Goal: Find contact information: Find contact information

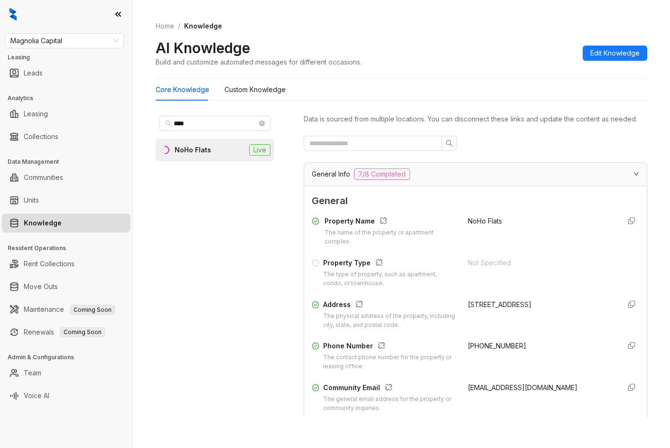
scroll to position [1997, 0]
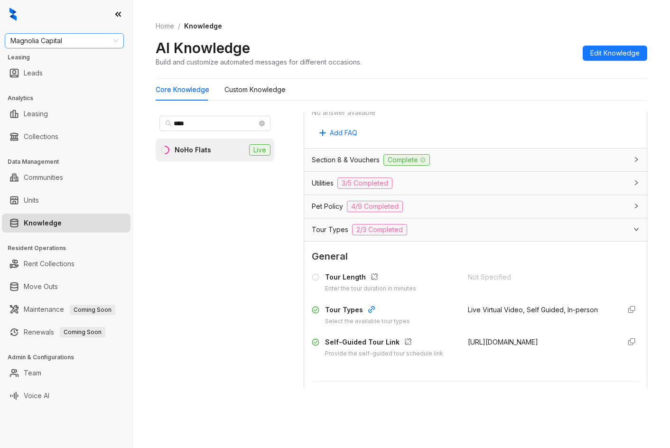
click at [87, 42] on span "Magnolia Capital" at bounding box center [64, 41] width 108 height 14
type input "****"
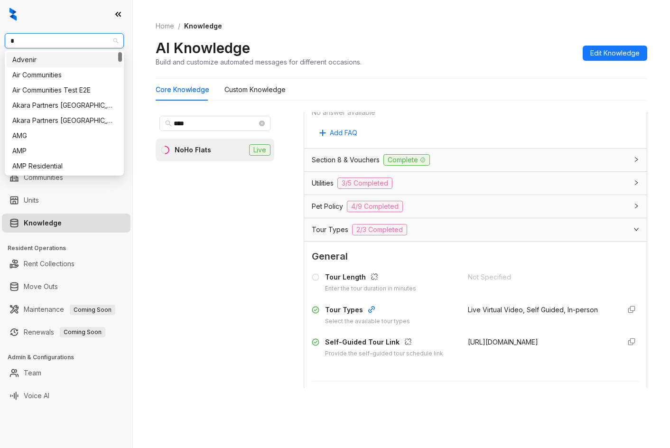
type input "**"
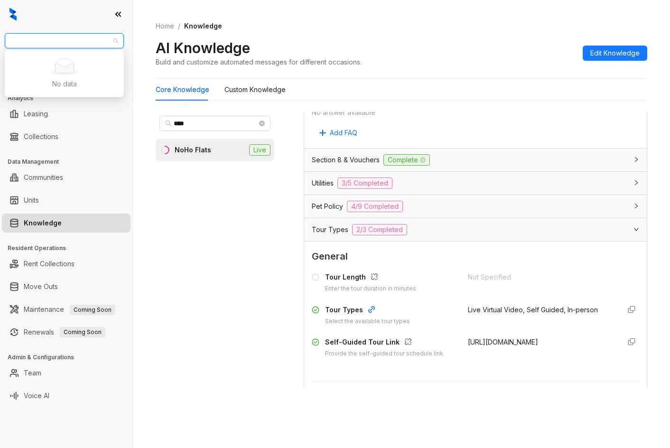
type input "*"
type input "*****"
click at [70, 62] on div "Raintree (Yardi)" at bounding box center [64, 60] width 104 height 10
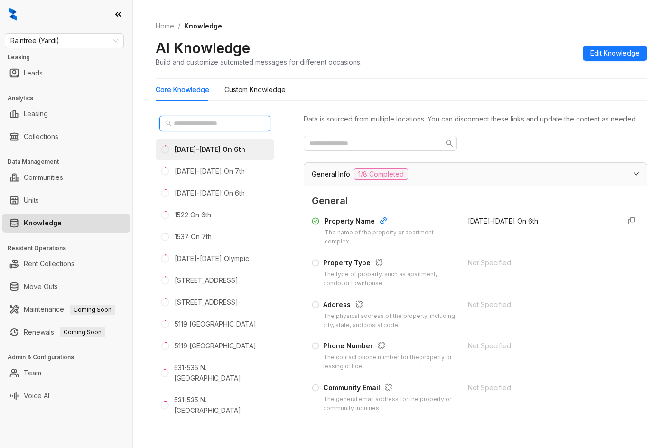
click at [185, 128] on input "text" at bounding box center [215, 123] width 83 height 10
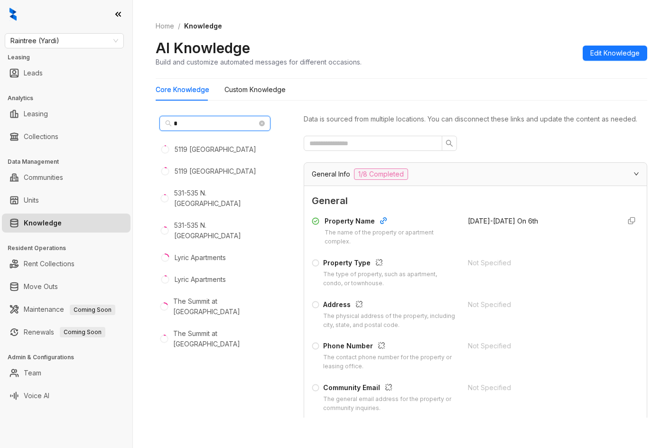
type input "**"
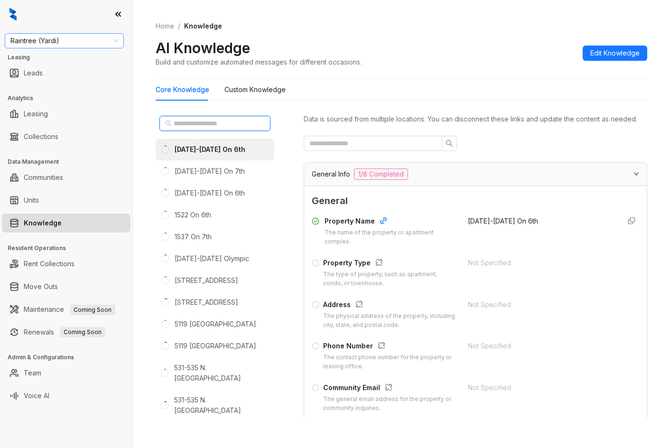
click at [82, 45] on span "Raintree (Yardi)" at bounding box center [64, 41] width 108 height 14
type input "****"
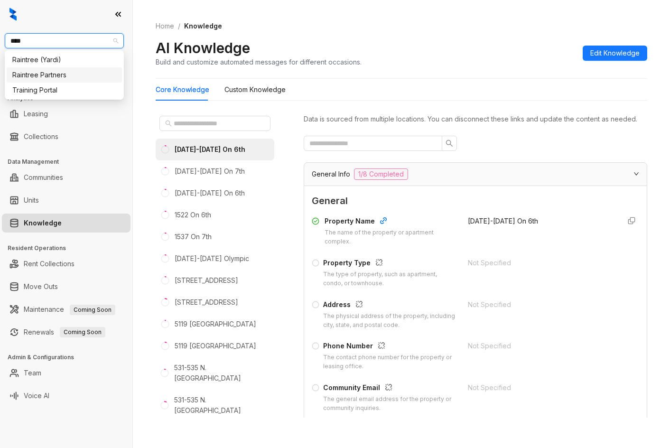
click at [69, 72] on div "Raintree Partners" at bounding box center [64, 75] width 104 height 10
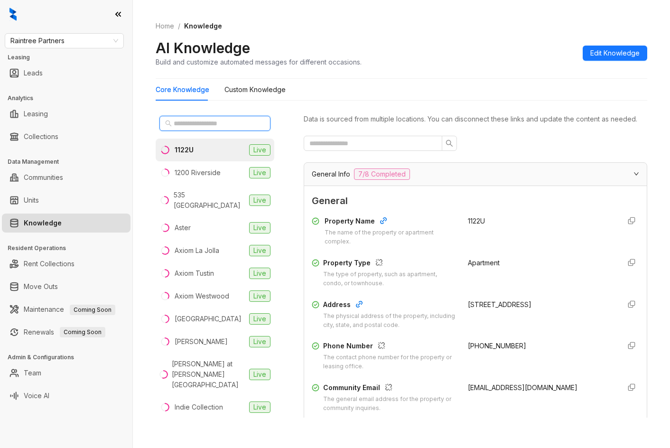
click at [197, 122] on input "text" at bounding box center [215, 123] width 83 height 10
click at [213, 246] on li "Axiom La Jolla Live" at bounding box center [215, 250] width 119 height 23
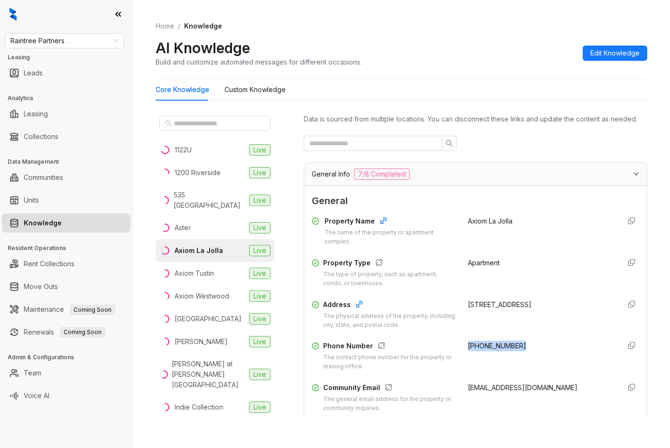
drag, startPoint x: 472, startPoint y: 353, endPoint x: 509, endPoint y: 353, distance: 37.0
click at [509, 353] on div "Phone Number The contact phone number for the property or leasing office. [PHON…" at bounding box center [475, 356] width 327 height 30
copy span "[PHONE_NUMBER]"
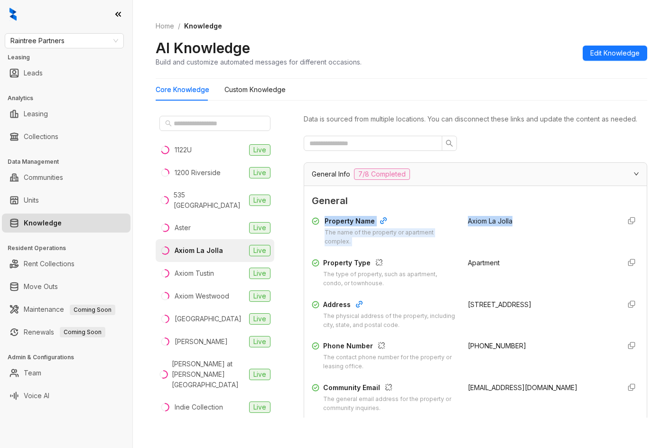
drag, startPoint x: 585, startPoint y: 216, endPoint x: 589, endPoint y: 221, distance: 6.4
click at [589, 221] on div "General Property Name The name of the property or apartment complex. Axiom La J…" at bounding box center [475, 326] width 327 height 265
click at [75, 37] on span "Raintree Partners" at bounding box center [64, 41] width 108 height 14
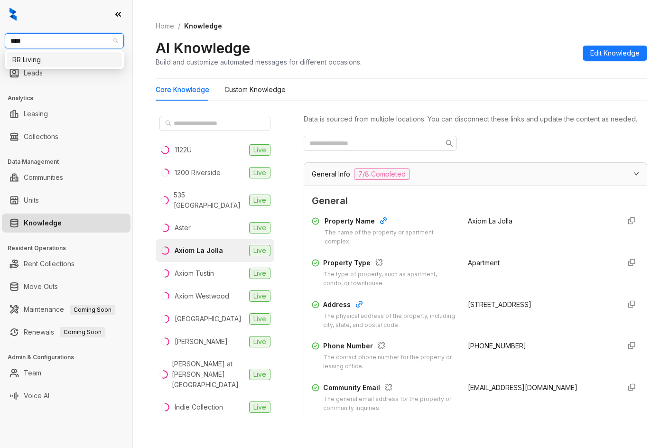
type input "*****"
click at [69, 59] on div "RR Living" at bounding box center [64, 60] width 104 height 10
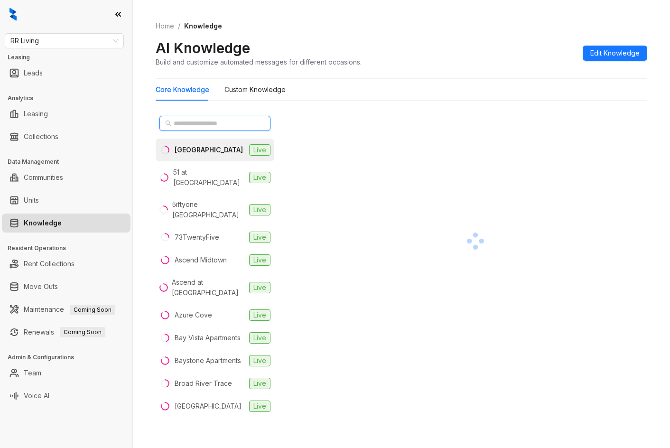
click at [214, 126] on input "text" at bounding box center [215, 123] width 83 height 10
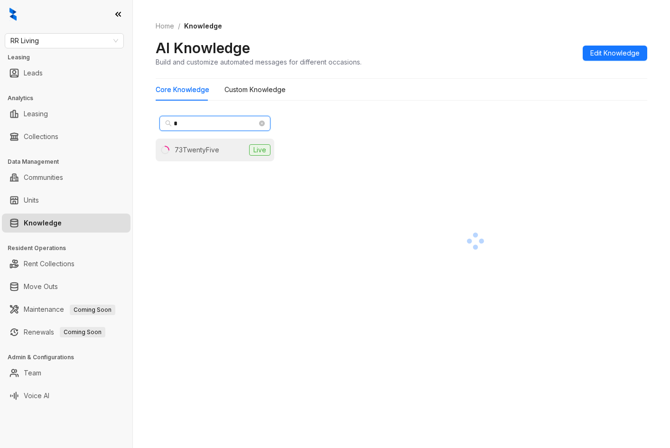
type input "*"
click at [198, 150] on div "73TwentyFive" at bounding box center [197, 150] width 45 height 10
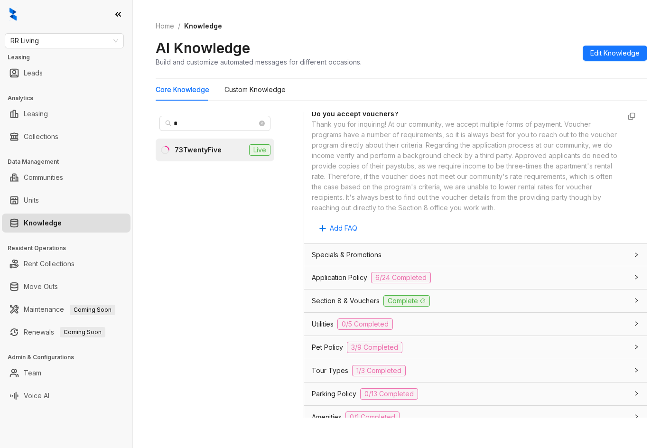
scroll to position [569, 0]
click at [89, 35] on span "RR Living" at bounding box center [64, 41] width 108 height 14
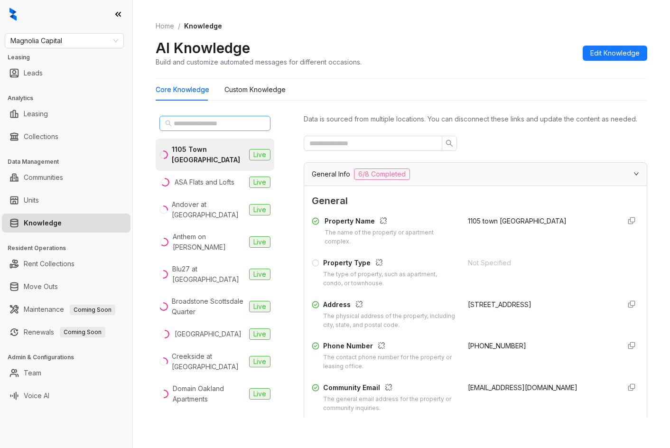
click at [259, 126] on span at bounding box center [262, 123] width 6 height 10
click at [250, 126] on span at bounding box center [214, 123] width 111 height 15
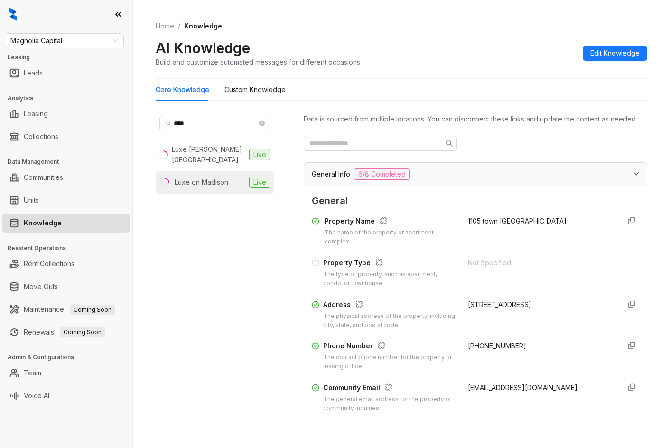
click at [225, 177] on div "Luxe on Madison" at bounding box center [202, 182] width 54 height 10
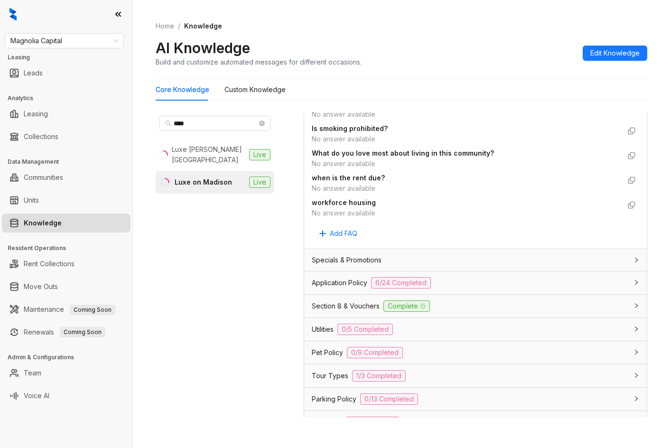
scroll to position [712, 0]
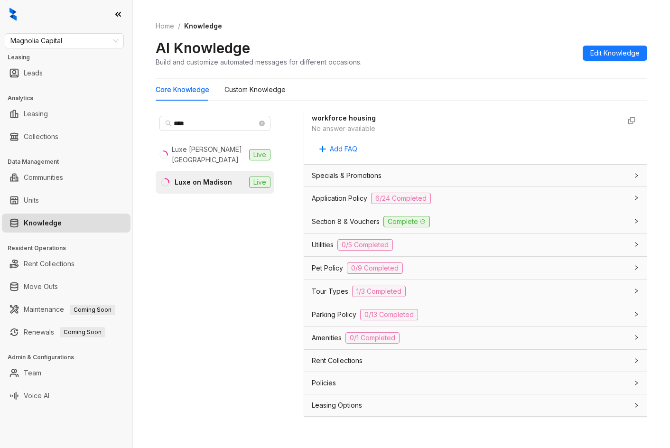
click at [445, 314] on div "Parking Policy 0/13 Completed" at bounding box center [475, 314] width 342 height 23
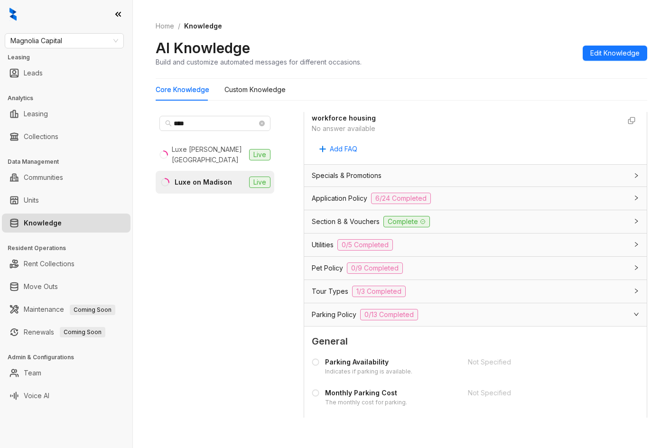
click at [464, 274] on div "Pet Policy 0/9 Completed" at bounding box center [470, 267] width 316 height 11
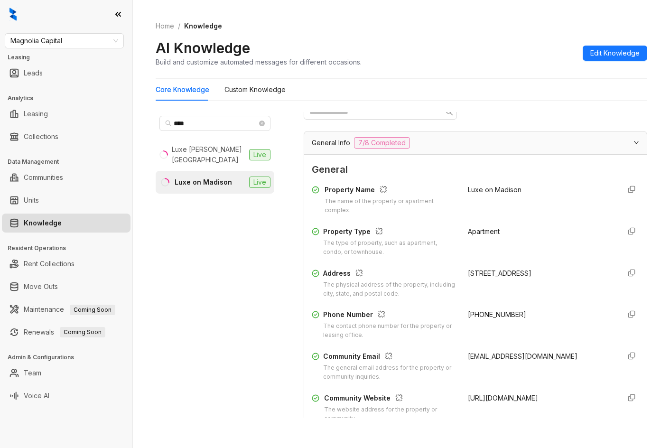
scroll to position [47, 0]
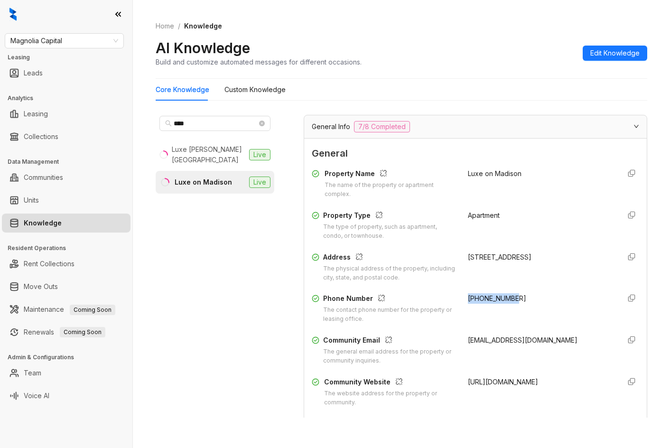
drag, startPoint x: 460, startPoint y: 309, endPoint x: 556, endPoint y: 310, distance: 96.3
click at [556, 310] on div "+18722742853" at bounding box center [540, 308] width 145 height 30
copy span "+18722742853"
click at [187, 120] on input "****" at bounding box center [215, 123] width 83 height 10
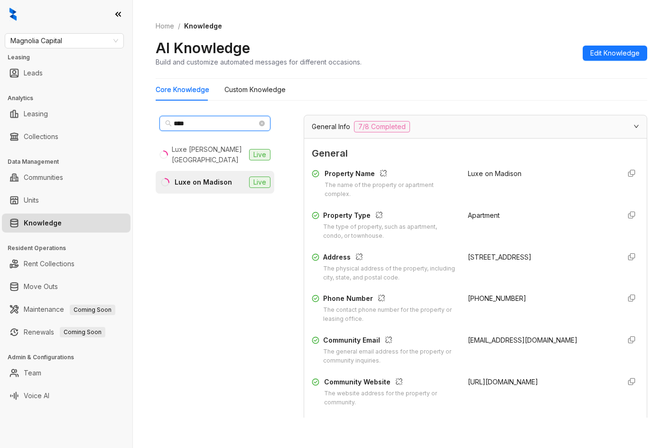
click at [187, 120] on input "****" at bounding box center [215, 123] width 83 height 10
type input "***"
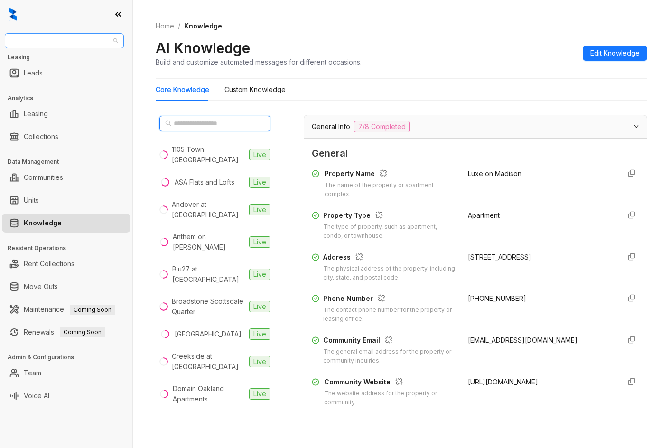
click at [91, 43] on span "Magnolia Capital" at bounding box center [64, 41] width 108 height 14
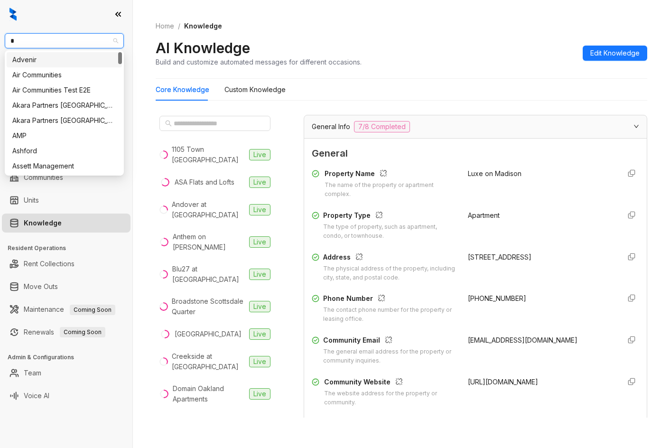
type input "**"
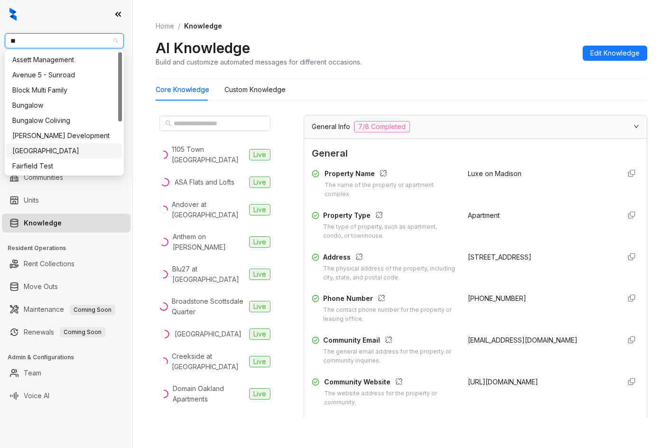
click at [59, 148] on div "Fairfield" at bounding box center [64, 151] width 104 height 10
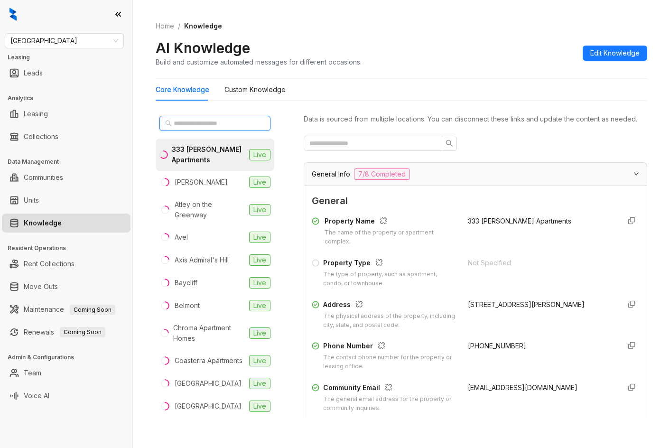
click at [178, 120] on input "text" at bounding box center [215, 123] width 83 height 10
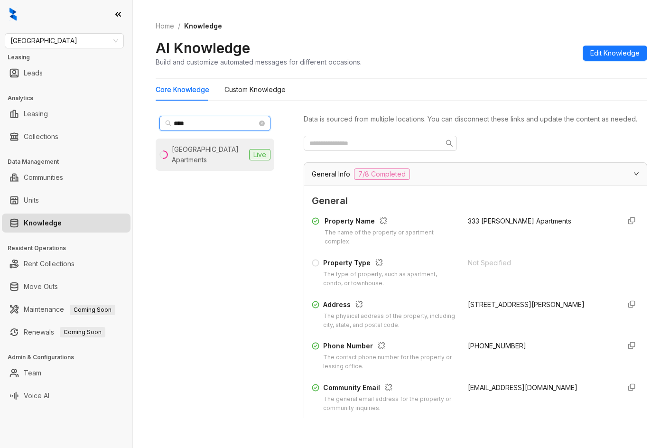
type input "****"
click at [192, 151] on div "[GEOGRAPHIC_DATA] Apartments" at bounding box center [209, 154] width 74 height 21
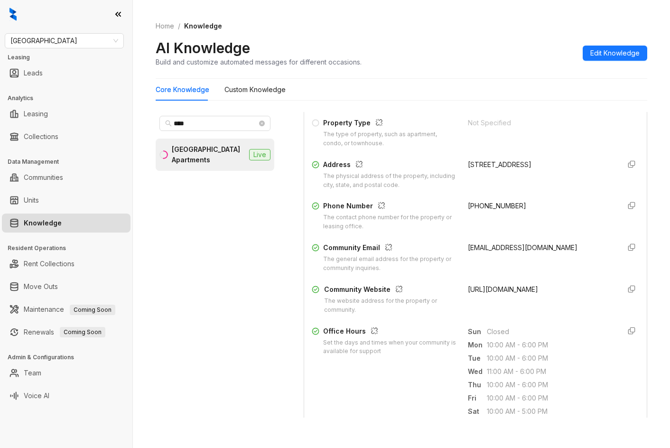
scroll to position [142, 0]
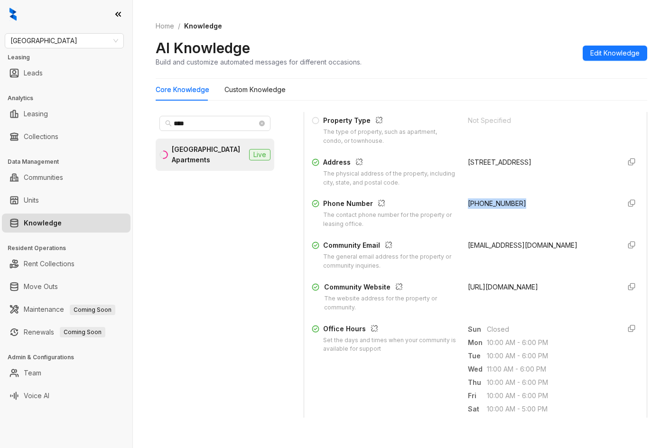
drag, startPoint x: 456, startPoint y: 212, endPoint x: 511, endPoint y: 213, distance: 55.5
click at [511, 213] on div "Phone Number The contact phone number for the property or leasing office. [PHON…" at bounding box center [475, 213] width 327 height 30
copy span "[PHONE_NUMBER]"
click at [103, 36] on span "[GEOGRAPHIC_DATA]" at bounding box center [64, 41] width 108 height 14
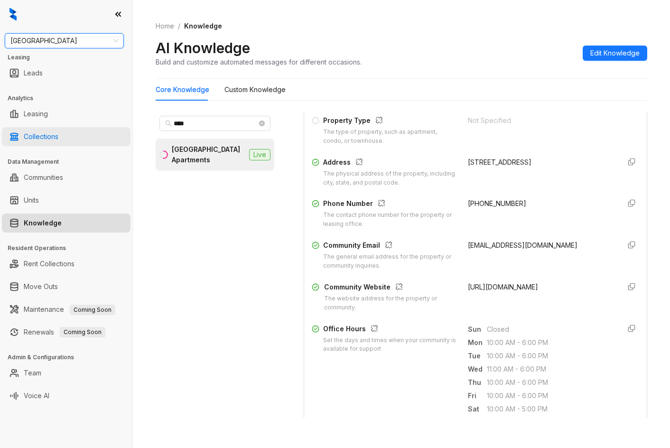
type input "*"
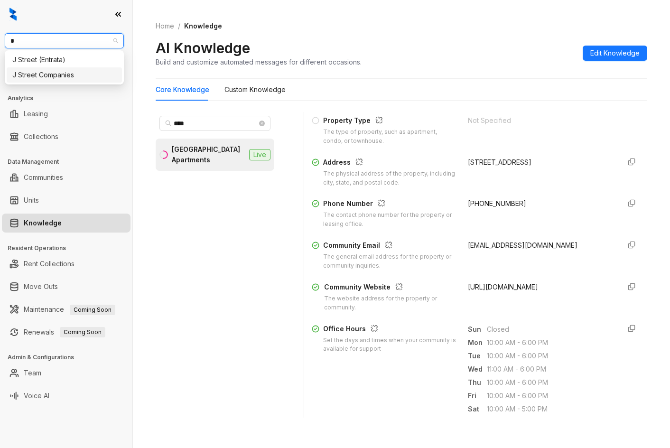
click at [87, 75] on div "J Street Companies" at bounding box center [64, 75] width 104 height 10
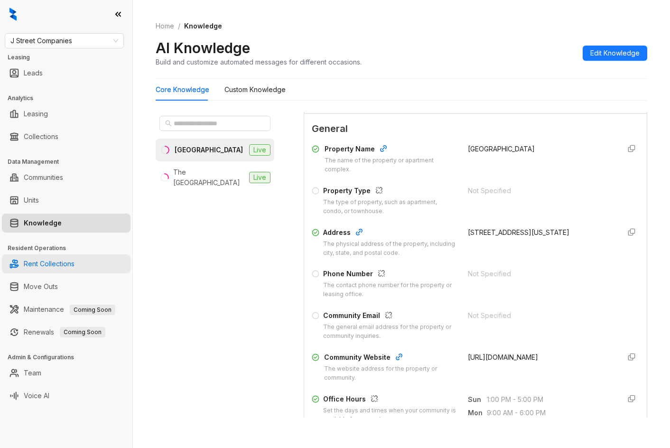
scroll to position [95, 0]
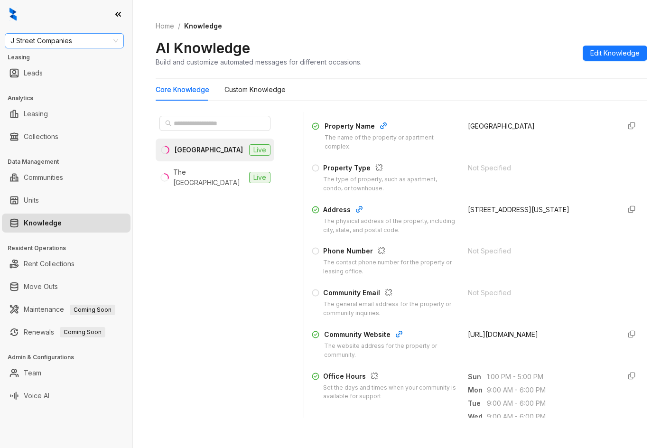
click at [78, 36] on span "J Street Companies" at bounding box center [64, 41] width 108 height 14
type input "*****"
click at [68, 59] on div "[PERSON_NAME] [PERSON_NAME]" at bounding box center [64, 60] width 104 height 10
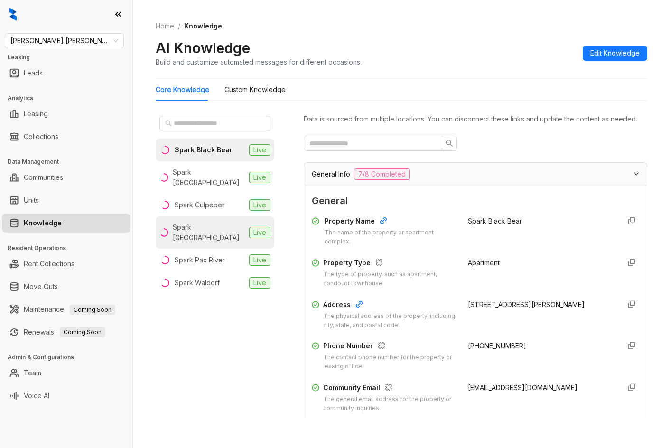
click at [216, 222] on div "Spark [GEOGRAPHIC_DATA]" at bounding box center [209, 232] width 73 height 21
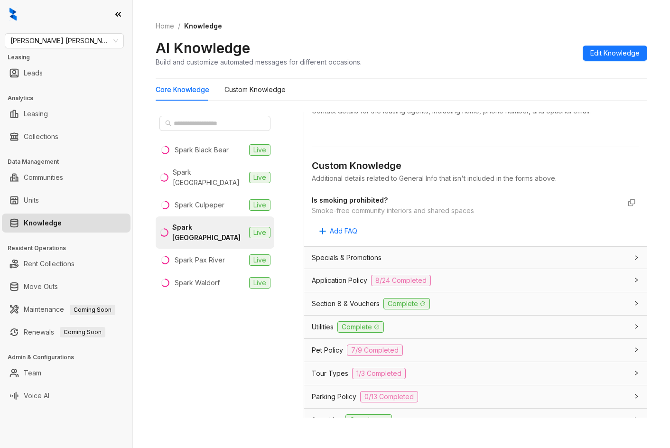
scroll to position [595, 0]
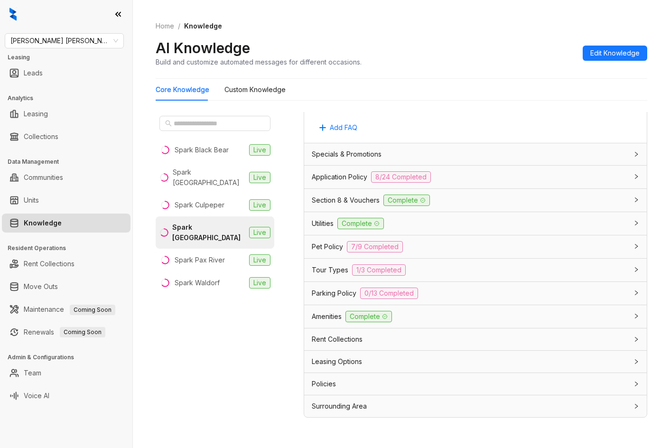
click at [474, 184] on div "Application Policy 8/24 Completed" at bounding box center [475, 177] width 342 height 23
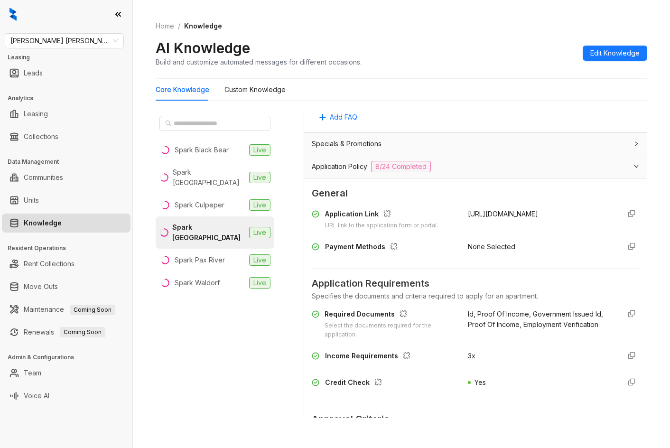
drag, startPoint x: 465, startPoint y: 222, endPoint x: 507, endPoint y: 243, distance: 47.5
click at [507, 243] on div "Application Link URL link to the application form or portal. [URL][DOMAIN_NAME]…" at bounding box center [475, 232] width 327 height 55
copy span "[URL][DOMAIN_NAME]"
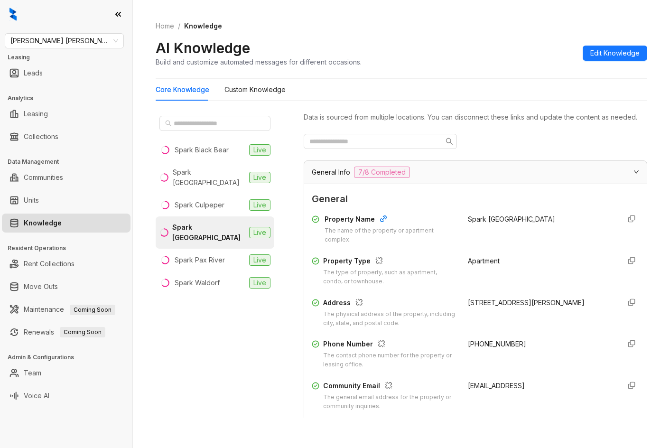
scroll to position [0, 0]
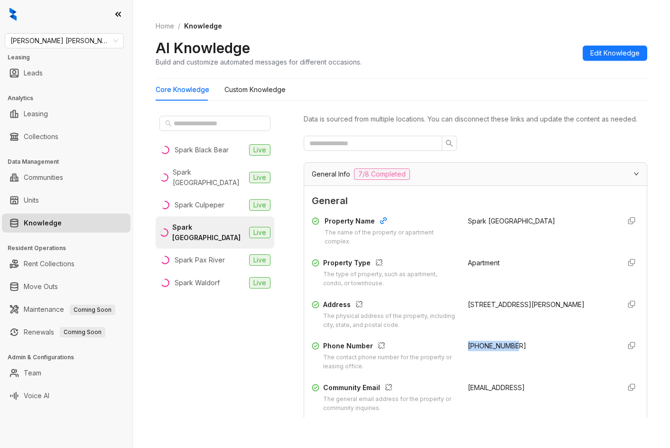
drag, startPoint x: 455, startPoint y: 355, endPoint x: 481, endPoint y: 357, distance: 26.6
click at [511, 355] on div "Phone Number The contact phone number for the property or leasing office. [PHON…" at bounding box center [475, 356] width 327 height 30
copy span "[PHONE_NUMBER]"
click at [61, 40] on span "[PERSON_NAME] [PERSON_NAME]" at bounding box center [64, 41] width 108 height 14
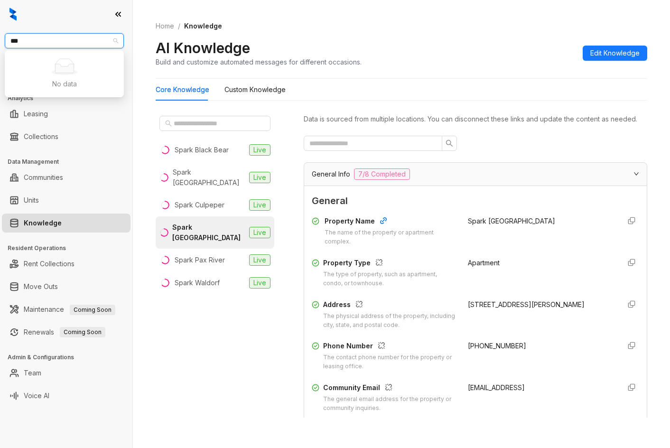
type input "****"
click at [74, 65] on div "[GEOGRAPHIC_DATA]" at bounding box center [64, 59] width 115 height 15
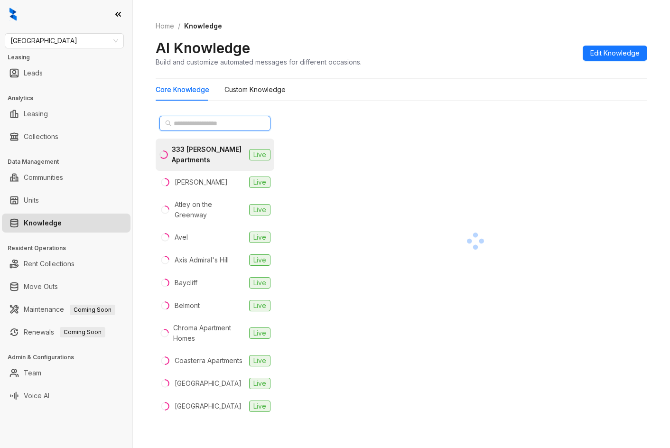
click at [183, 124] on input "text" at bounding box center [215, 123] width 83 height 10
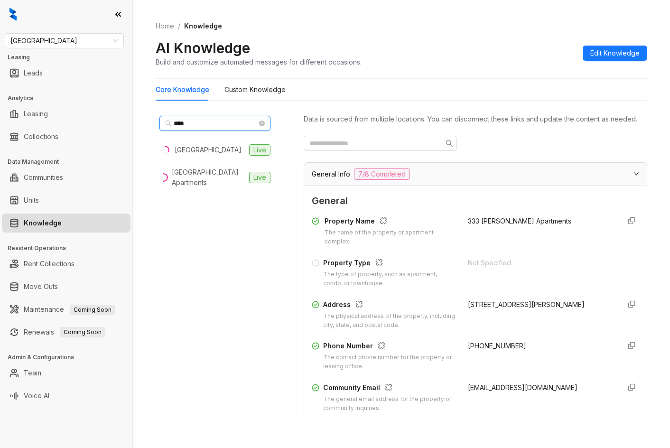
type input "****"
click at [86, 41] on span "Fairfield" at bounding box center [64, 41] width 108 height 14
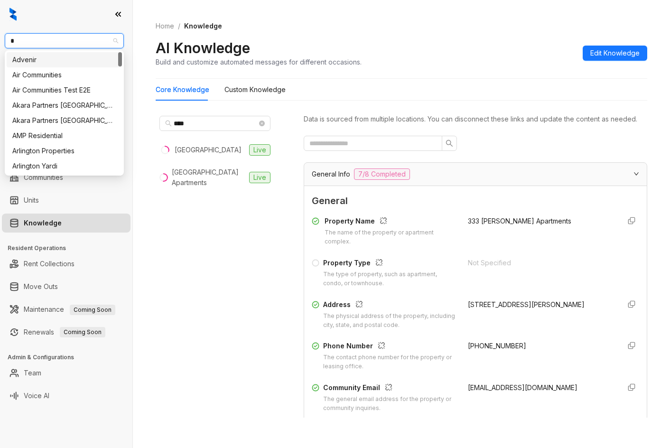
type input "**"
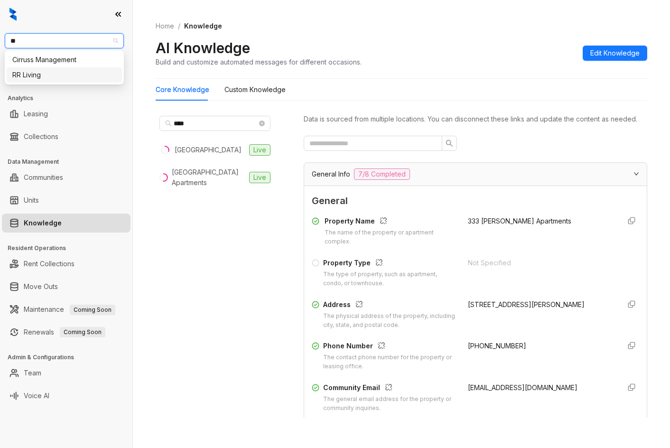
click at [32, 79] on div "RR Living" at bounding box center [64, 75] width 104 height 10
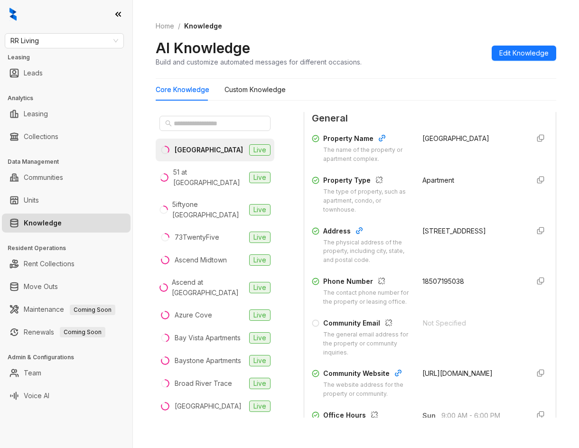
scroll to position [237, 0]
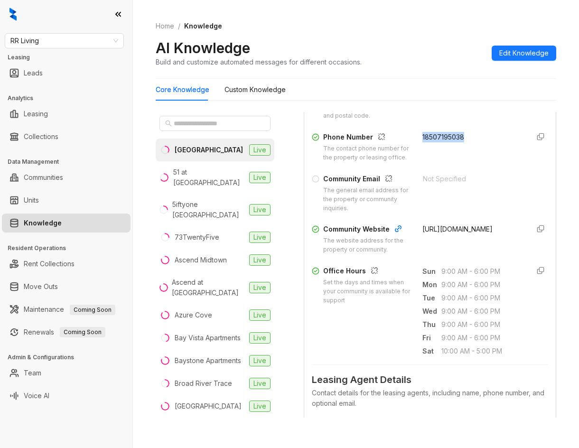
drag, startPoint x: 427, startPoint y: 137, endPoint x: 466, endPoint y: 137, distance: 38.9
click at [466, 137] on div "Phone Number The contact phone number for the property or leasing office. 18507…" at bounding box center [430, 147] width 236 height 30
copy span "18507195038"
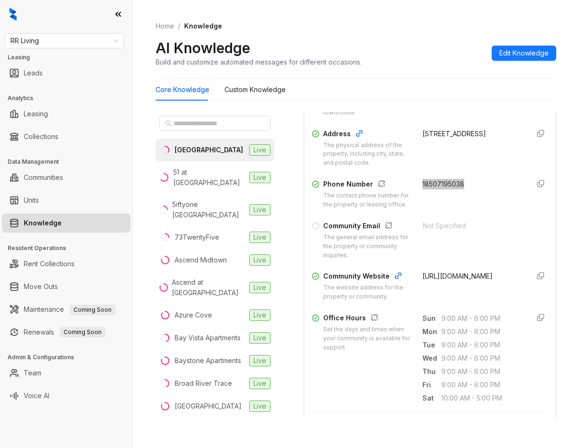
scroll to position [190, 0]
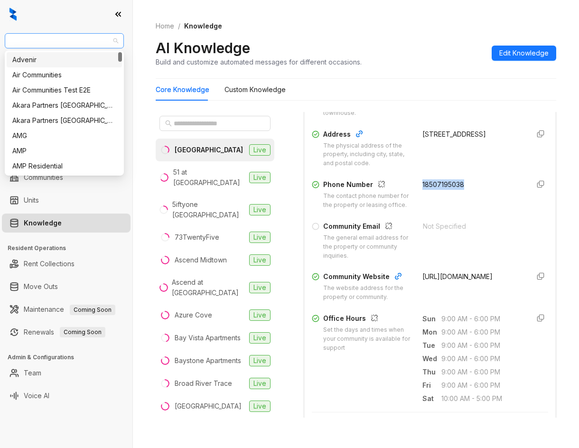
click at [45, 46] on span "RR Living" at bounding box center [64, 41] width 108 height 14
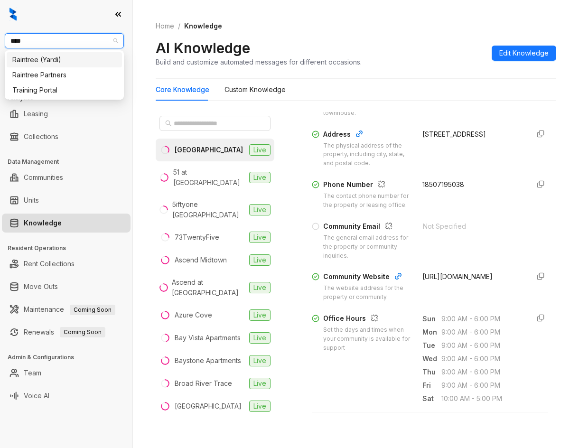
type input "*****"
drag, startPoint x: 42, startPoint y: 62, endPoint x: 46, endPoint y: 73, distance: 11.3
click at [46, 73] on div "Raintree (Yardi) Raintree Partners" at bounding box center [64, 67] width 115 height 30
click at [46, 73] on div "Raintree Partners" at bounding box center [64, 75] width 104 height 10
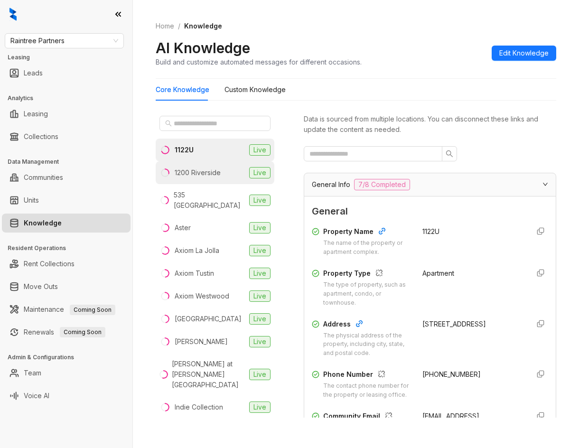
click at [225, 166] on li "1200 Riverside Live" at bounding box center [215, 172] width 119 height 23
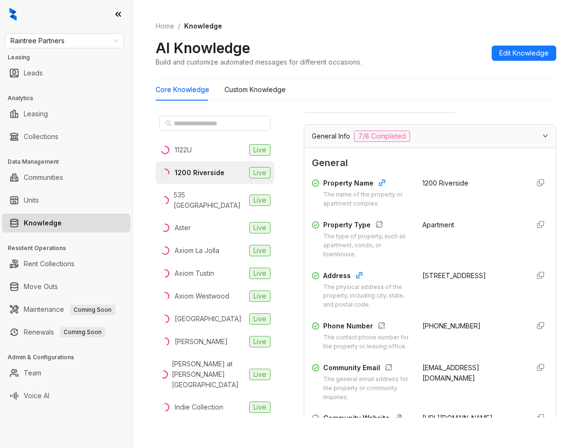
scroll to position [190, 0]
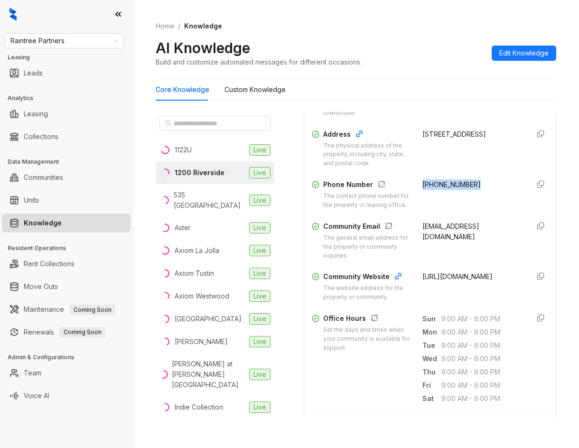
drag, startPoint x: 412, startPoint y: 188, endPoint x: 470, endPoint y: 187, distance: 57.9
click at [470, 187] on div "Phone Number The contact phone number for the property or leasing office. (818)…" at bounding box center [430, 194] width 236 height 30
copy span "(818) 843-2441"
click at [85, 32] on div "Raintree Partners Leasing Leads Analytics Leasing Collections Data Management C…" at bounding box center [66, 224] width 132 height 448
click at [87, 38] on span "Raintree Partners" at bounding box center [64, 41] width 108 height 14
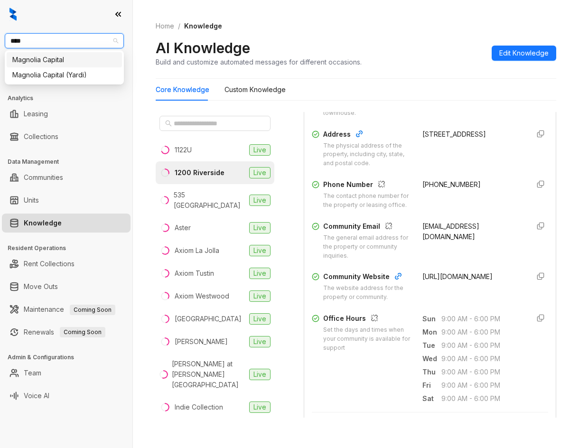
type input "*****"
click at [82, 60] on div "Magnolia Capital" at bounding box center [64, 60] width 104 height 10
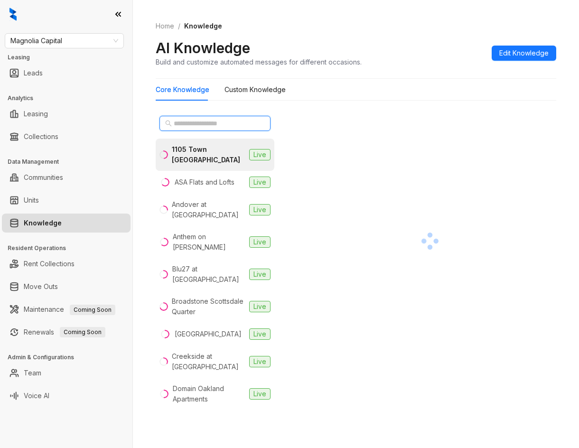
click at [208, 126] on input "text" at bounding box center [215, 123] width 83 height 10
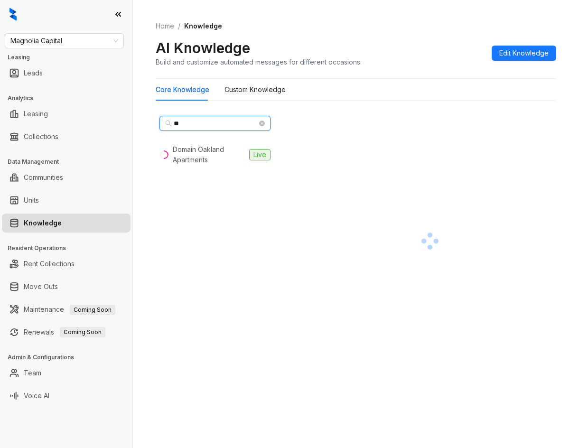
type input "*"
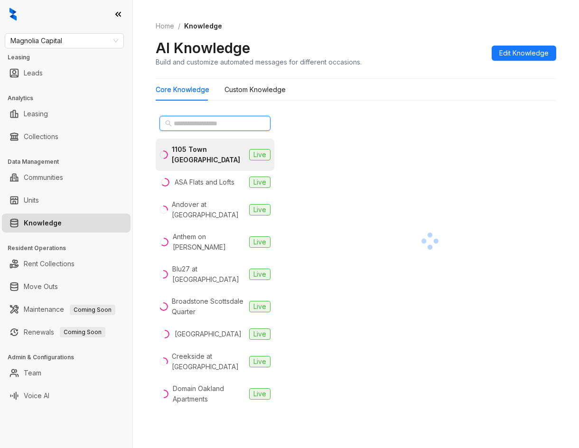
type input "*"
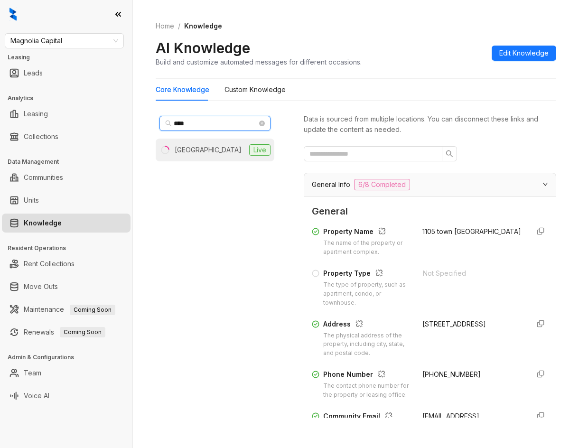
type input "****"
click at [216, 145] on div "Legacy Fountain Plaza" at bounding box center [208, 150] width 67 height 10
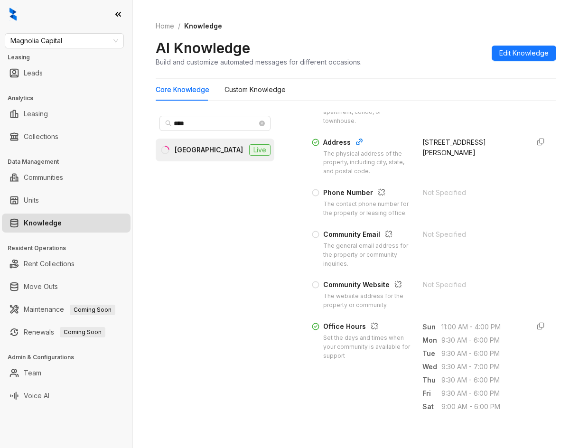
scroll to position [190, 0]
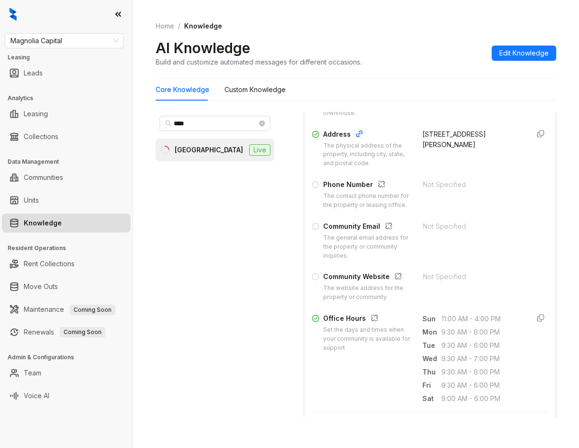
click at [475, 19] on div "Home / Knowledge AI Knowledge Build and customize automated messages for differ…" at bounding box center [356, 43] width 400 height 69
click at [29, 46] on span "Magnolia Capital" at bounding box center [64, 41] width 108 height 14
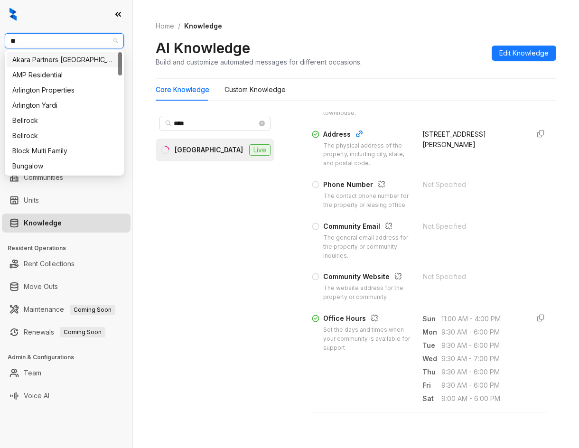
type input "***"
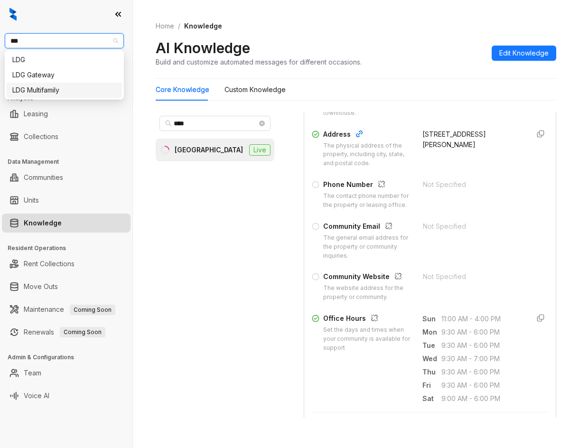
click at [30, 88] on div "LDG Multifamily" at bounding box center [64, 90] width 104 height 10
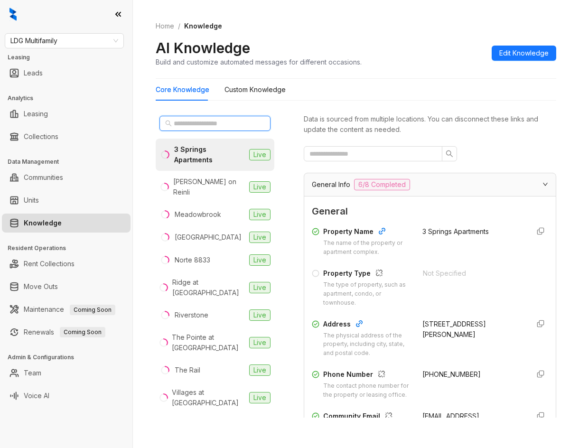
click at [201, 120] on input "text" at bounding box center [215, 123] width 83 height 10
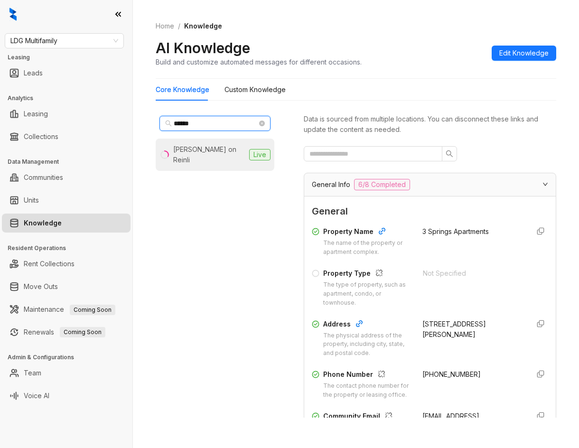
type input "******"
click at [204, 150] on div "[PERSON_NAME] on Reinli" at bounding box center [209, 154] width 72 height 21
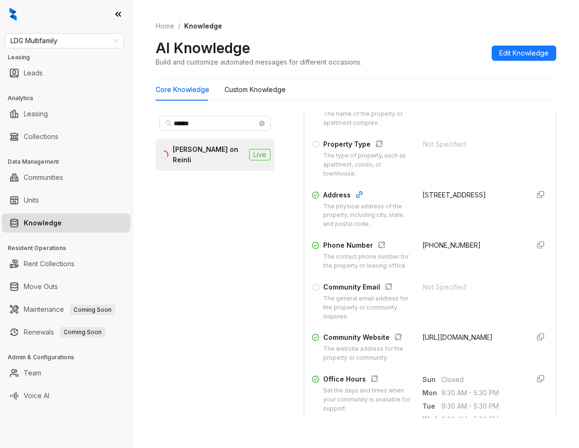
scroll to position [142, 0]
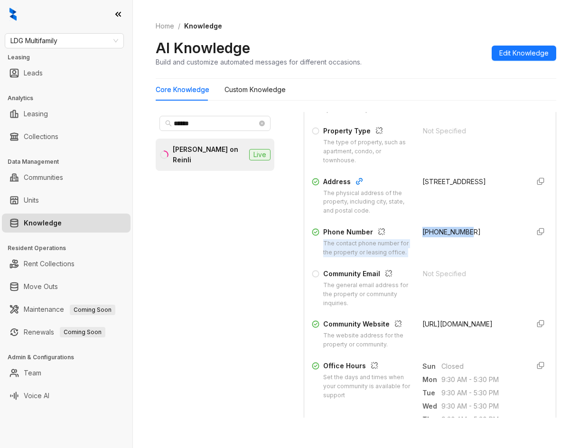
drag, startPoint x: 404, startPoint y: 233, endPoint x: 472, endPoint y: 233, distance: 67.8
click at [472, 233] on div "Phone Number The contact phone number for the property or leasing office. [PHON…" at bounding box center [430, 242] width 236 height 30
click at [422, 234] on span "[PHONE_NUMBER]" at bounding box center [451, 232] width 58 height 8
drag, startPoint x: 418, startPoint y: 233, endPoint x: 472, endPoint y: 233, distance: 54.1
click at [472, 233] on div "[PHONE_NUMBER]" at bounding box center [471, 242] width 99 height 30
